Goal: Task Accomplishment & Management: Manage account settings

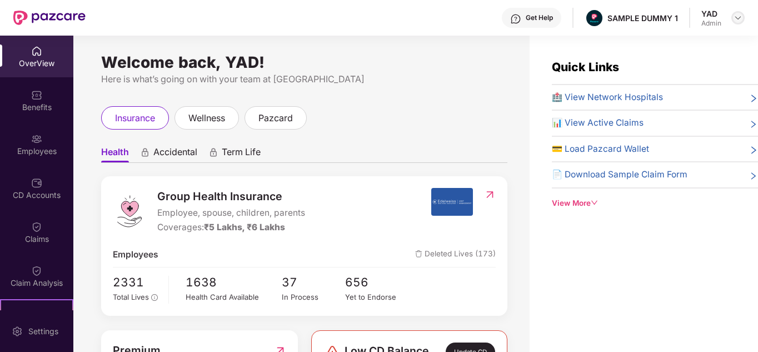
click at [737, 18] on img at bounding box center [737, 17] width 9 height 9
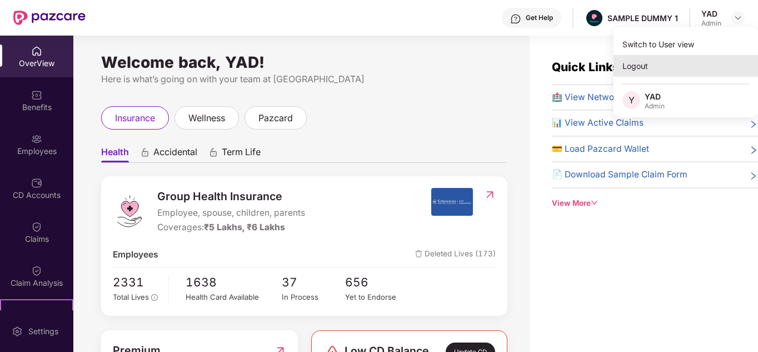
click at [658, 60] on div "Logout" at bounding box center [685, 66] width 144 height 22
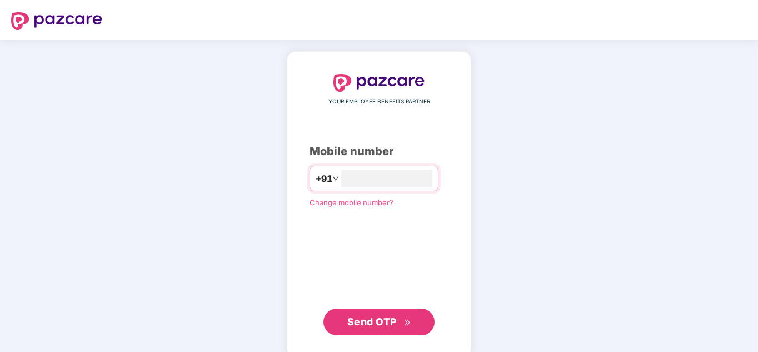
type input "**********"
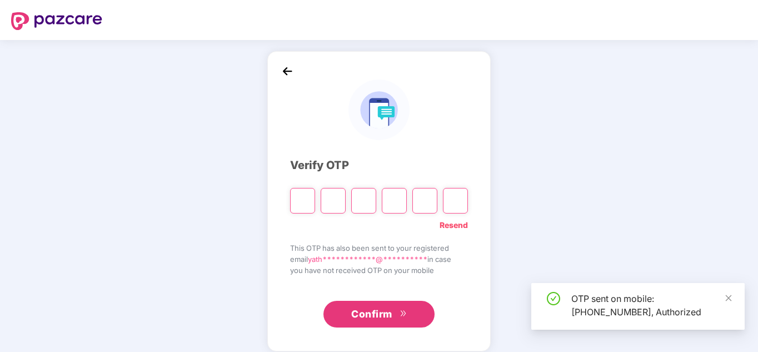
type input "*"
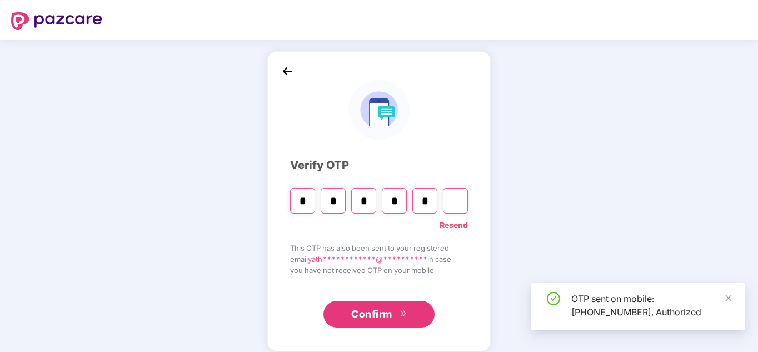
type input "*"
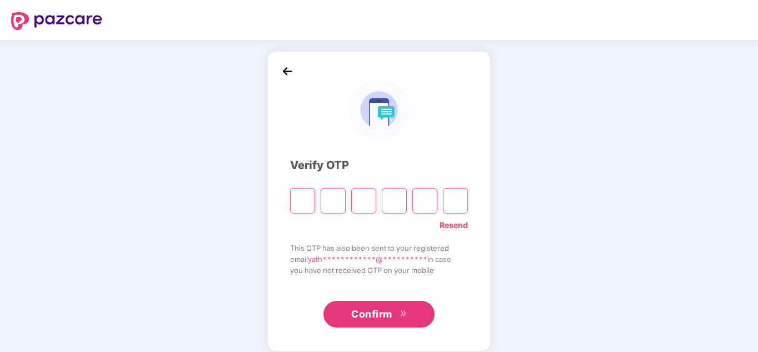
type input "*"
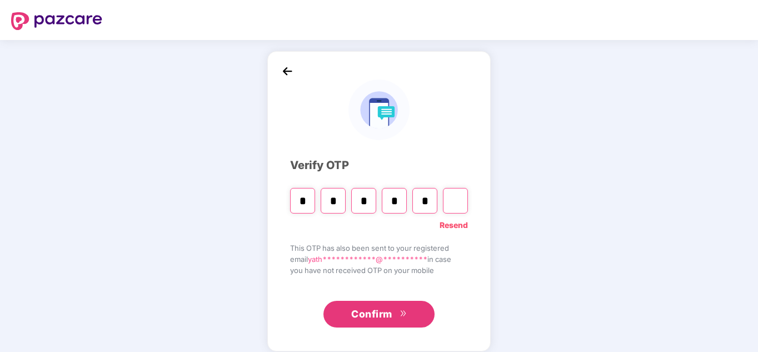
type input "*"
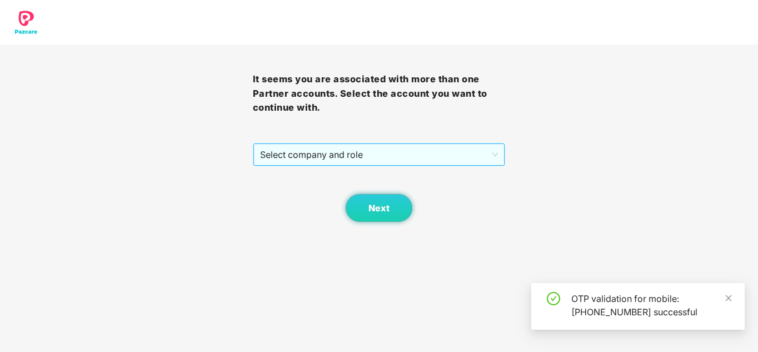
click at [314, 145] on span "Select company and role" at bounding box center [379, 154] width 238 height 21
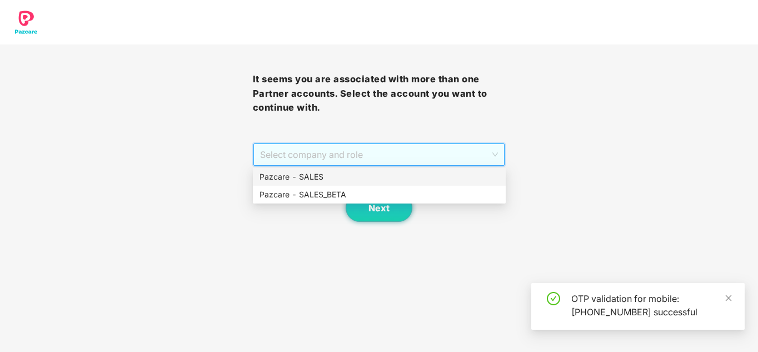
click at [308, 176] on div "Pazcare - SALES" at bounding box center [378, 177] width 239 height 12
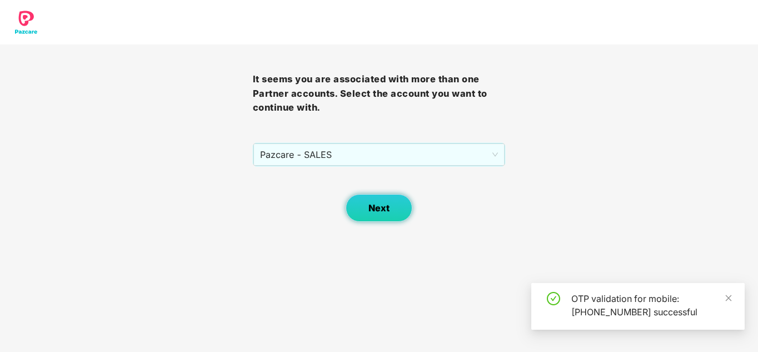
click at [368, 206] on button "Next" at bounding box center [379, 208] width 67 height 28
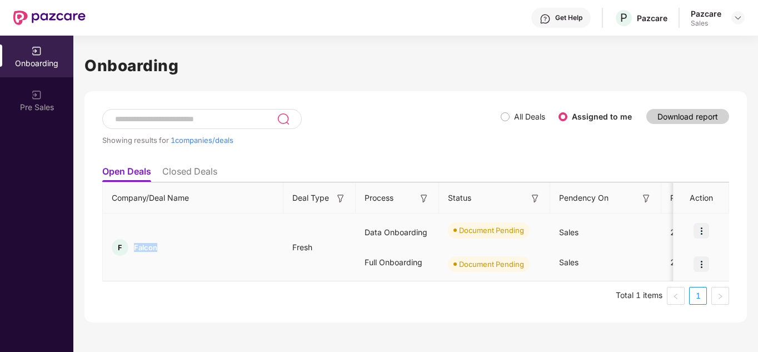
drag, startPoint x: 162, startPoint y: 249, endPoint x: 123, endPoint y: 244, distance: 39.3
click at [123, 244] on div "F Falcon" at bounding box center [193, 247] width 181 height 17
click at [196, 244] on div "F Falcon" at bounding box center [193, 247] width 181 height 17
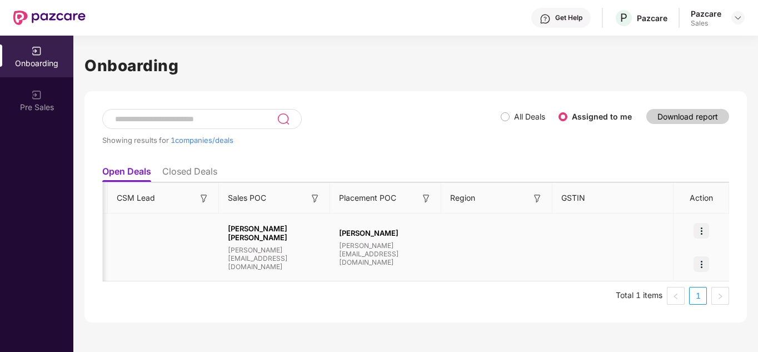
scroll to position [0, 1]
drag, startPoint x: 433, startPoint y: 249, endPoint x: 334, endPoint y: 241, distance: 99.3
click at [334, 241] on div "Kukkala Pavan [EMAIL_ADDRESS][DOMAIN_NAME]" at bounding box center [385, 247] width 111 height 38
click at [437, 241] on div "Kukkala Pavan [EMAIL_ADDRESS][DOMAIN_NAME]" at bounding box center [385, 247] width 111 height 38
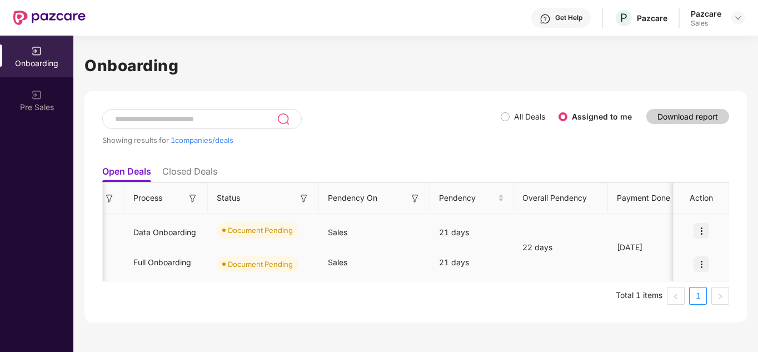
scroll to position [0, 0]
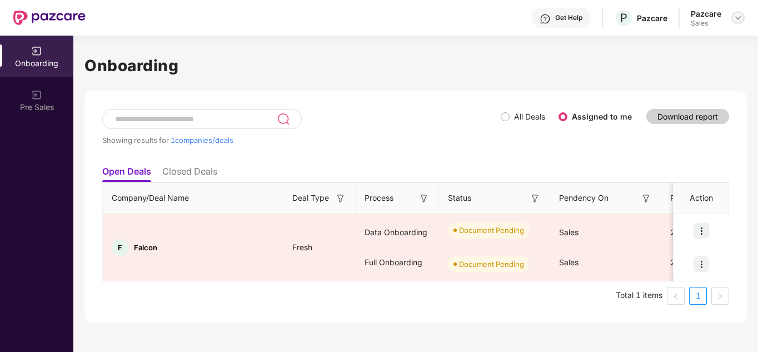
click at [741, 17] on div at bounding box center [737, 17] width 13 height 13
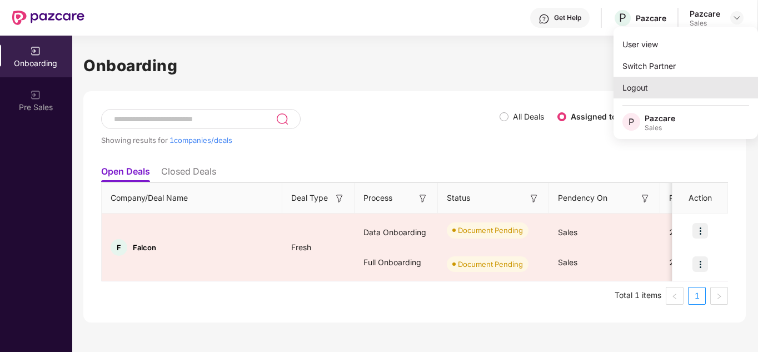
click at [645, 81] on div "Logout" at bounding box center [685, 88] width 144 height 22
